Goal: Navigation & Orientation: Find specific page/section

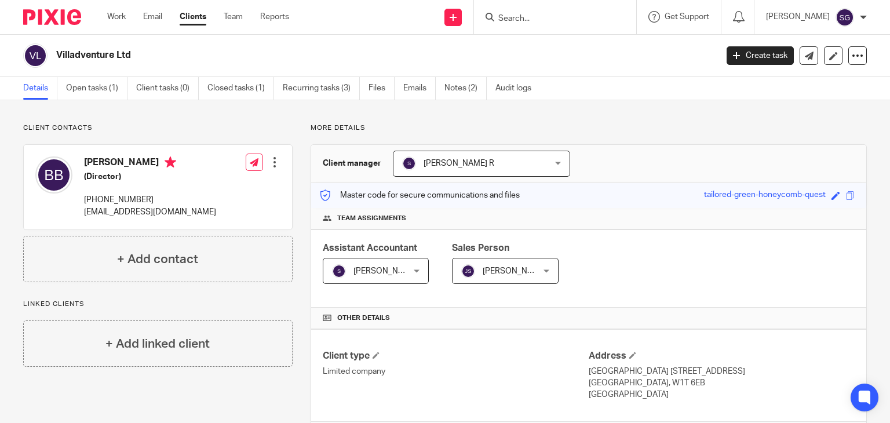
scroll to position [254, 0]
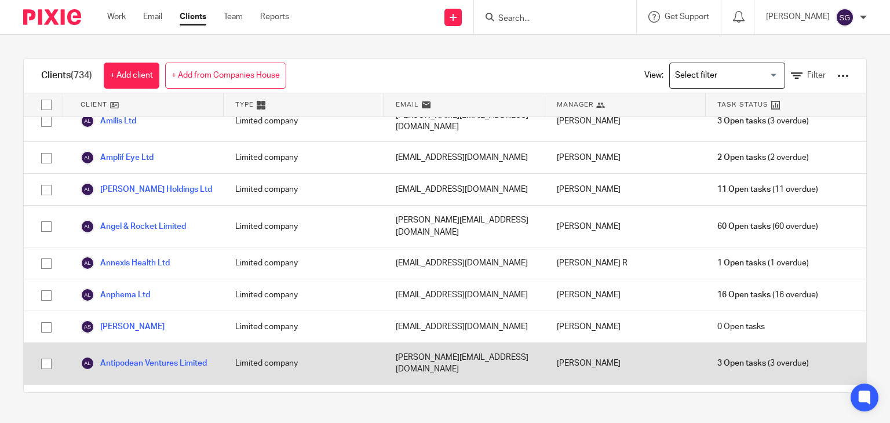
scroll to position [1159, 0]
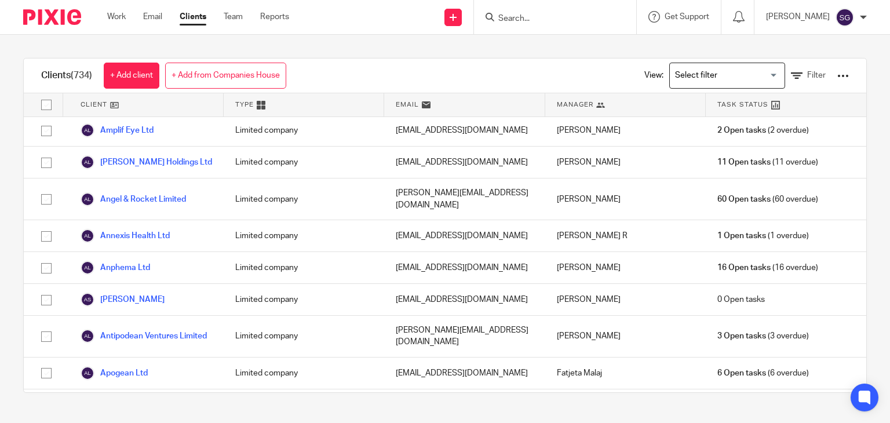
click at [691, 78] on input "Search for option" at bounding box center [724, 75] width 107 height 20
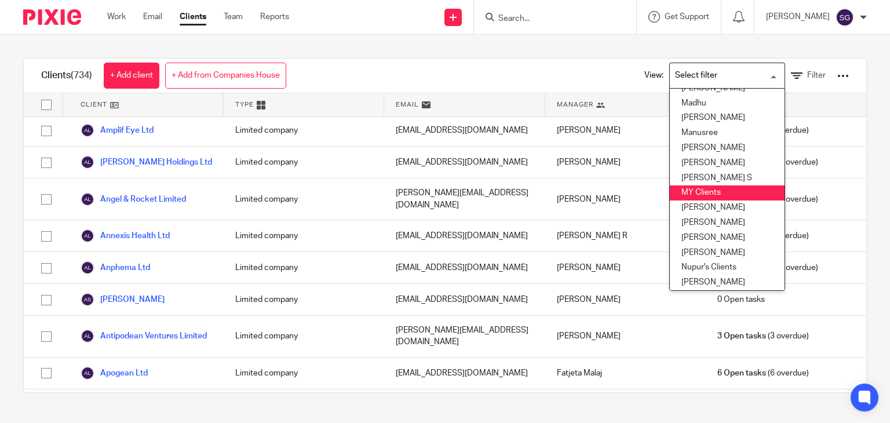
scroll to position [290, 0]
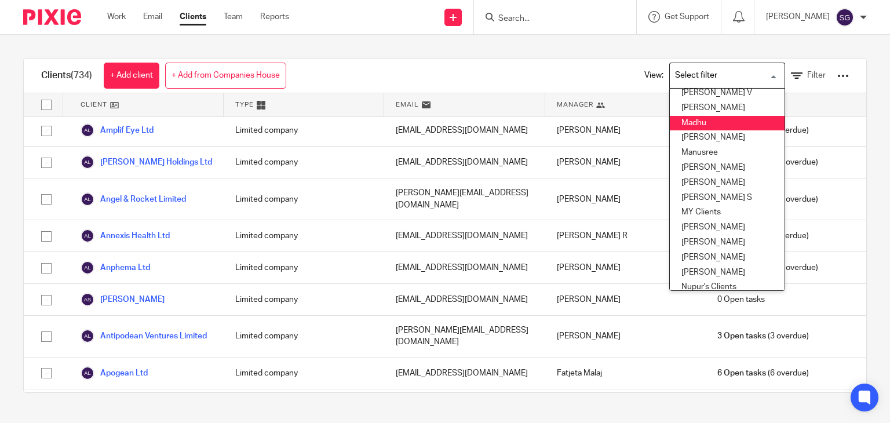
click at [561, 59] on div "Clients (734) + Add client + Add from Companies House View: Loading... Aishwary…" at bounding box center [445, 76] width 843 height 35
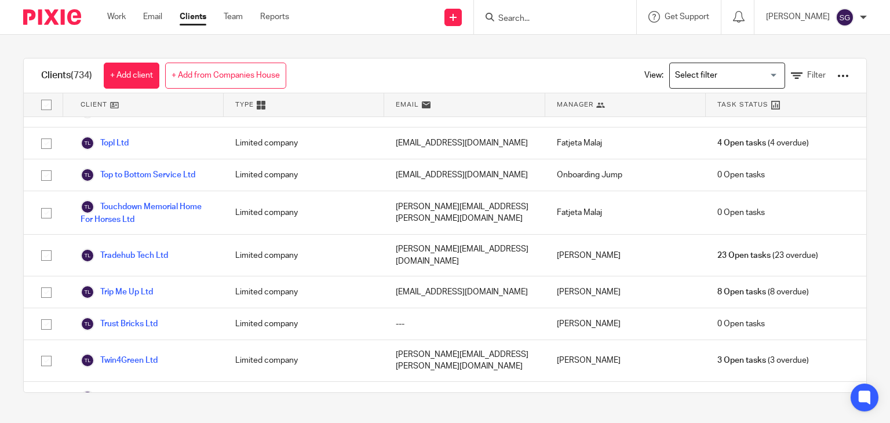
scroll to position [24213, 0]
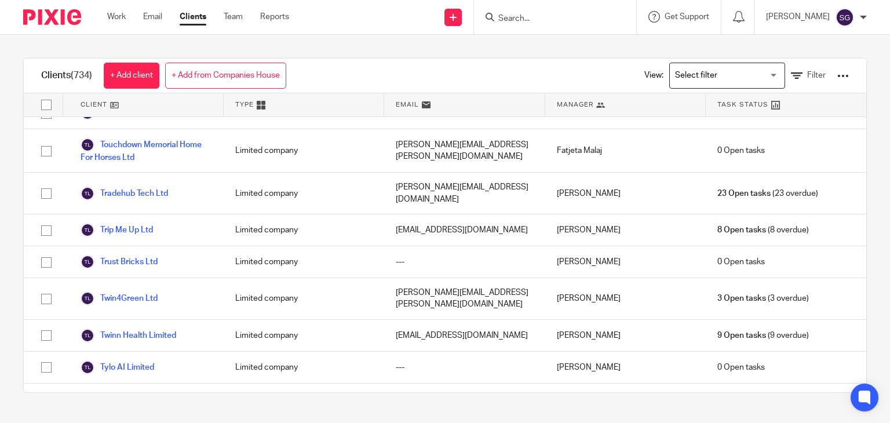
drag, startPoint x: 665, startPoint y: 411, endPoint x: 675, endPoint y: 410, distance: 9.9
click at [665, 410] on div "Clients (734) + Add client + Add from Companies House View: Loading... Filter C…" at bounding box center [445, 225] width 890 height 381
click at [654, 406] on div "Clients (734) + Add client + Add from Companies House View: Loading... Filter C…" at bounding box center [445, 225] width 890 height 381
click at [626, 409] on div "Clients (734) + Add client + Add from Companies House View: Loading... Filter C…" at bounding box center [445, 225] width 890 height 381
